Goal: Transaction & Acquisition: Subscribe to service/newsletter

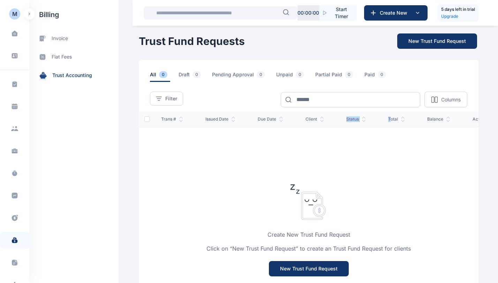
drag, startPoint x: 376, startPoint y: 119, endPoint x: 318, endPoint y: 120, distance: 57.6
click at [318, 120] on tr "Trans # Issued Date Due Date client status total balance actions" at bounding box center [319, 119] width 360 height 15
click at [404, 148] on div "Create New Trust Fund Request Click on “New Trust Fund Request” to create an Tr…" at bounding box center [309, 238] width 340 height 223
drag, startPoint x: 459, startPoint y: 121, endPoint x: 297, endPoint y: 120, distance: 162.2
click at [371, 122] on tr "Trans # Issued Date Due Date client status total balance actions" at bounding box center [319, 119] width 360 height 15
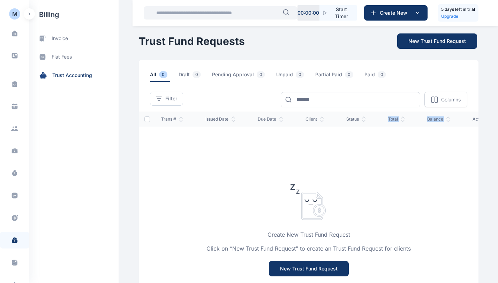
click at [415, 223] on div "Create New Trust Fund Request Click on “New Trust Fund Request” to create an Tr…" at bounding box center [309, 238] width 340 height 223
click at [30, 16] on button "button" at bounding box center [29, 13] width 11 height 11
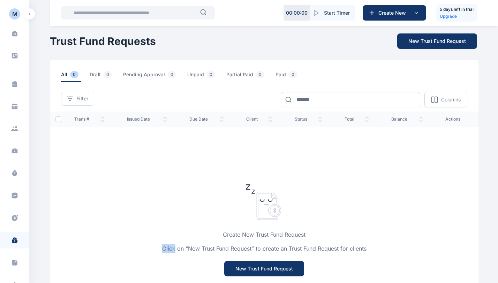
click at [30, 16] on button "button" at bounding box center [29, 13] width 11 height 11
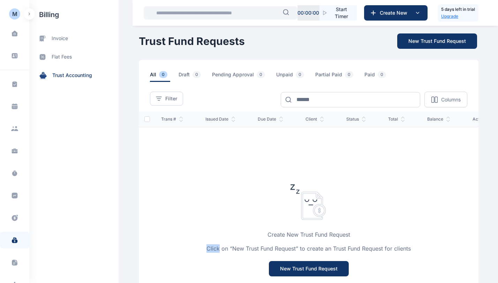
click at [456, 16] on p "Upgrade" at bounding box center [458, 16] width 34 height 7
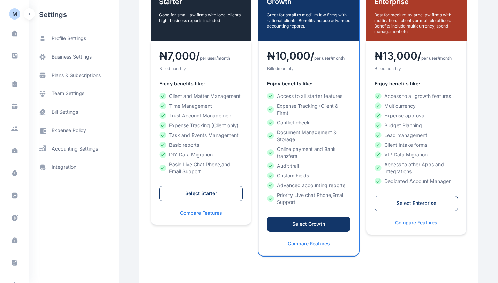
scroll to position [174, 0]
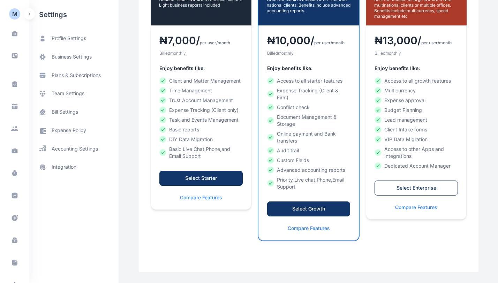
click at [199, 179] on div "Select Starter" at bounding box center [201, 178] width 69 height 7
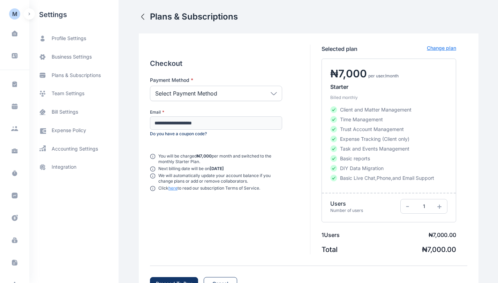
click at [266, 93] on div "Select Payment Method" at bounding box center [216, 93] width 132 height 15
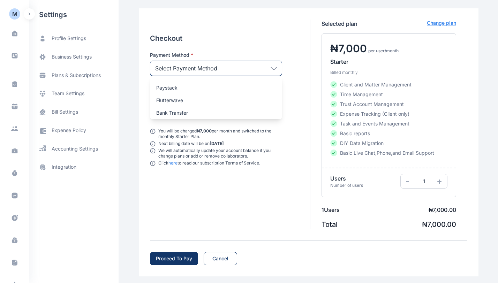
scroll to position [30, 0]
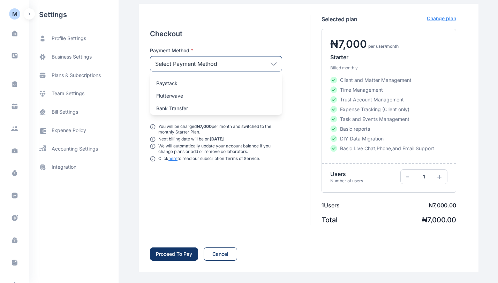
click at [169, 253] on div "Proceed To Pay" at bounding box center [174, 254] width 36 height 7
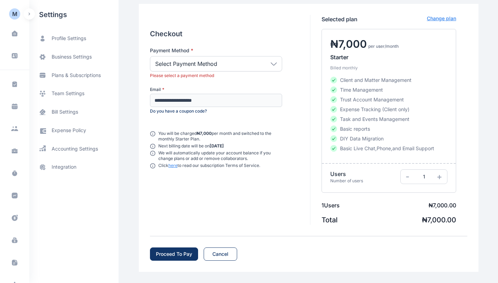
click at [271, 69] on div "Select Payment Method" at bounding box center [216, 63] width 132 height 15
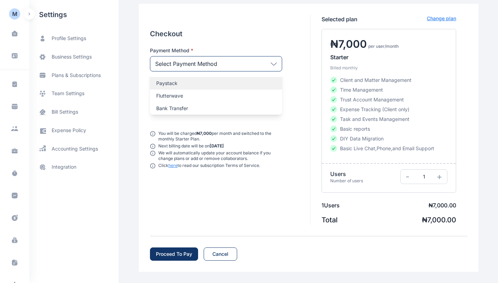
click at [203, 82] on p "Paystack" at bounding box center [216, 83] width 120 height 7
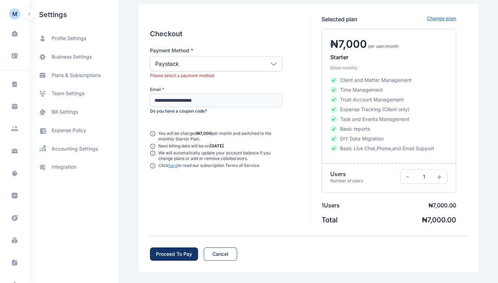
click at [183, 257] on div "Proceed To Pay" at bounding box center [174, 254] width 36 height 7
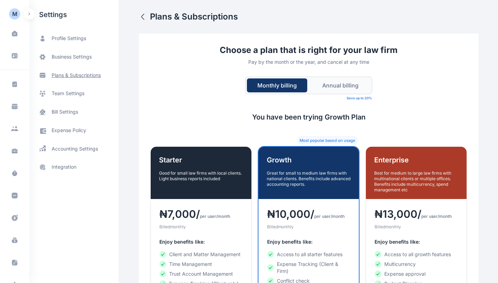
click at [73, 76] on span "plans & subscriptions" at bounding box center [76, 75] width 49 height 7
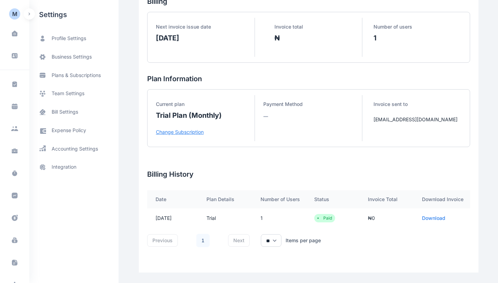
scroll to position [46, 0]
click at [32, 17] on button "button" at bounding box center [29, 13] width 11 height 11
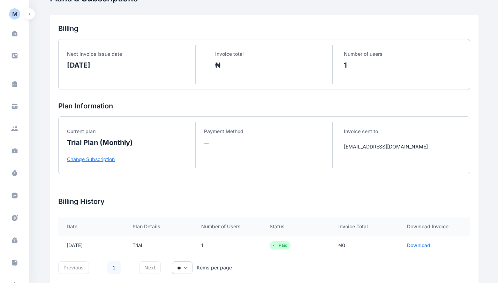
scroll to position [0, 0]
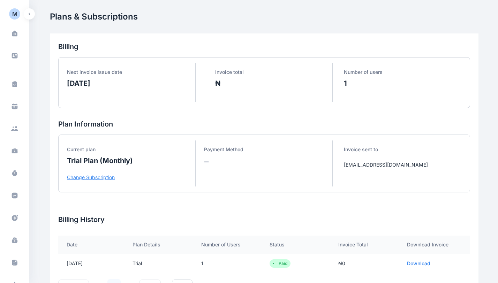
click at [28, 14] on icon "button" at bounding box center [29, 14] width 2 height 3
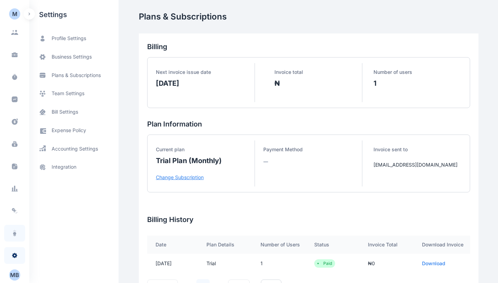
scroll to position [97, 0]
click at [13, 148] on span at bounding box center [15, 143] width 18 height 15
